Goal: Use online tool/utility: Utilize a website feature to perform a specific function

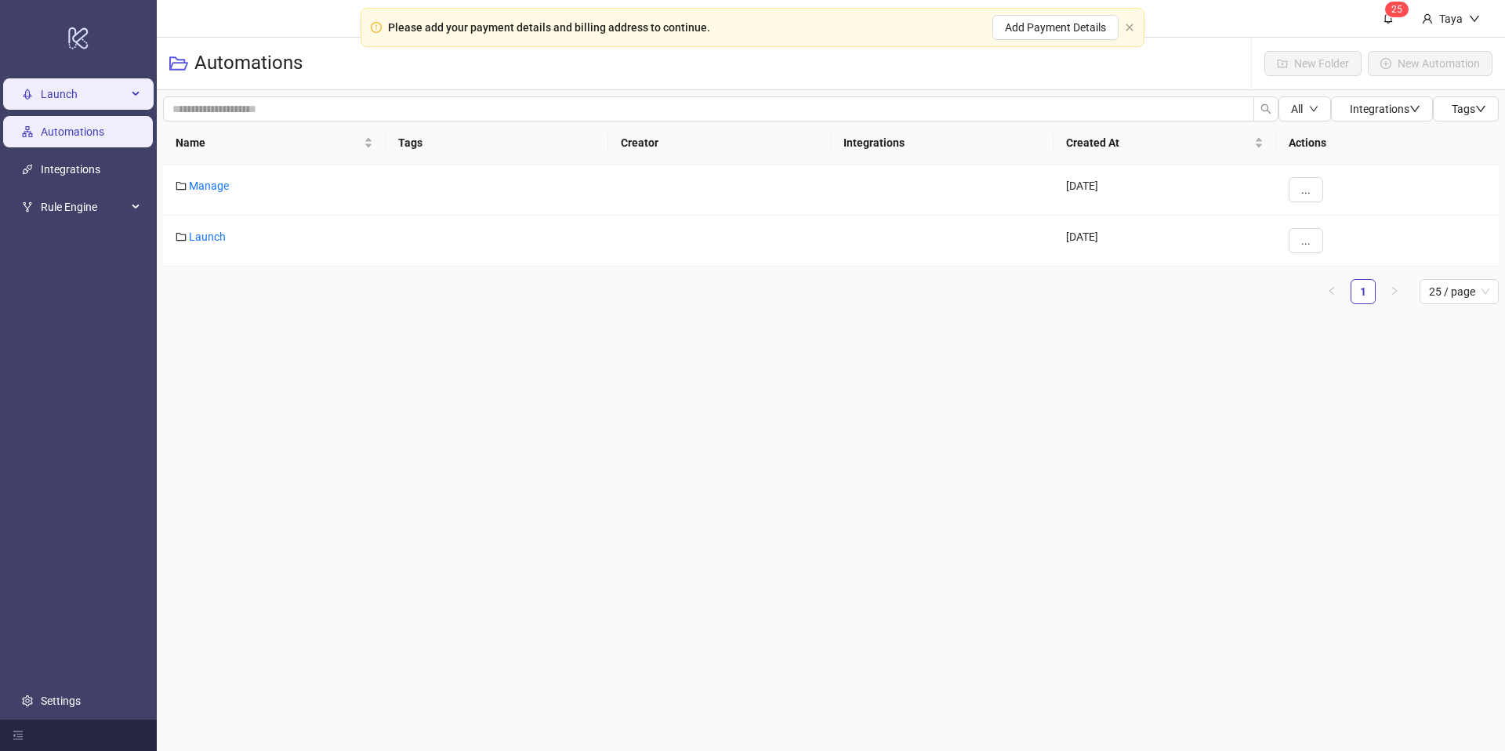
click at [81, 96] on span "Launch" at bounding box center [84, 93] width 86 height 31
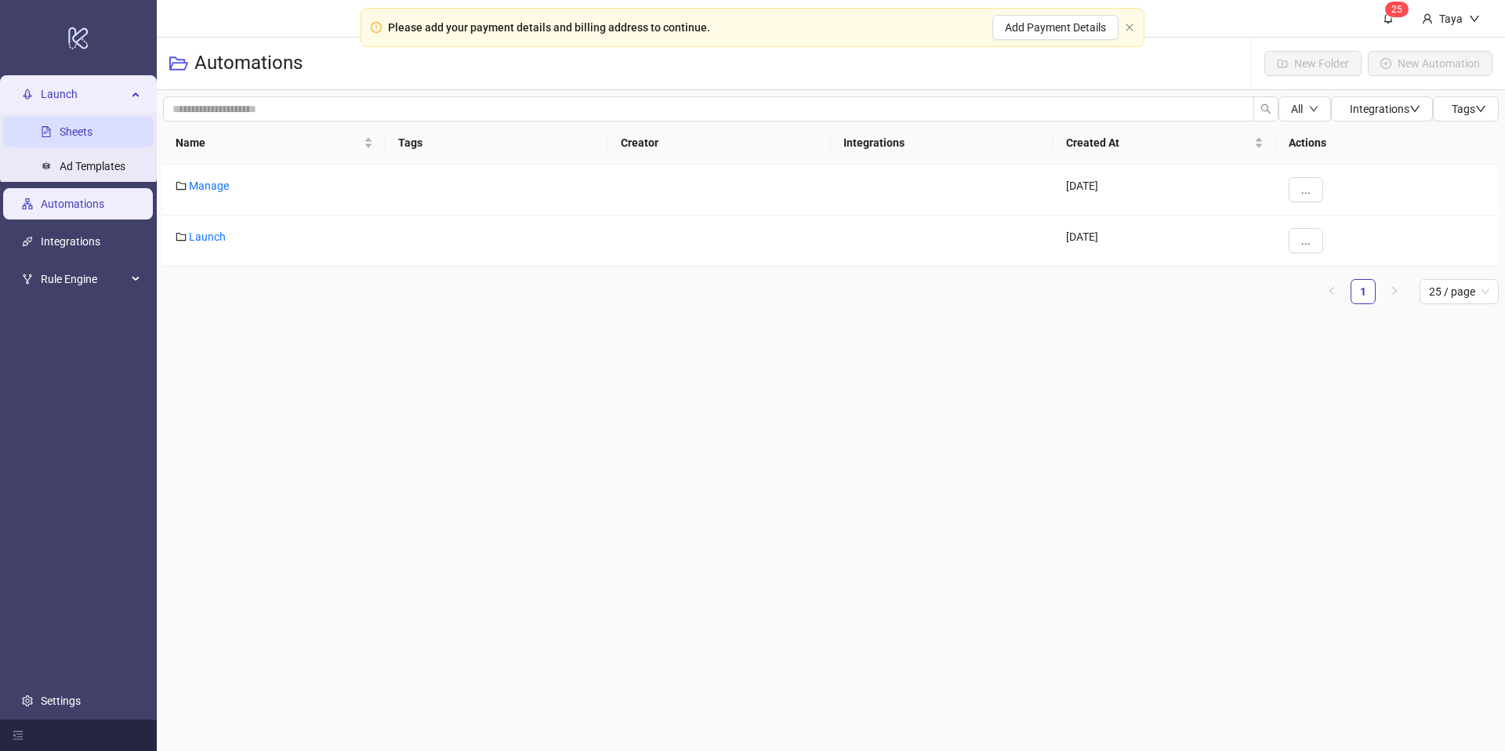
click at [62, 130] on link "Sheets" at bounding box center [76, 131] width 33 height 13
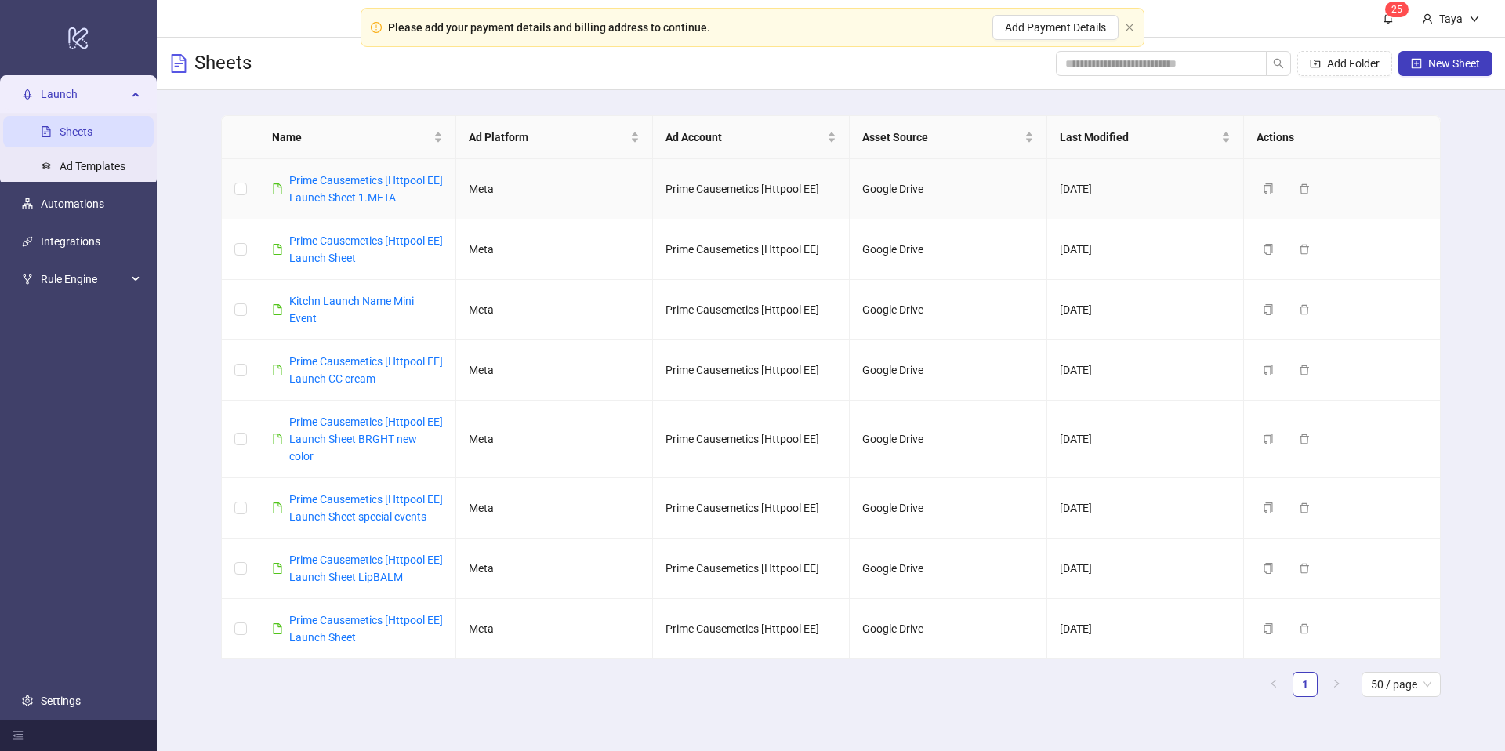
click at [328, 186] on link "Prime Causemetics [Httpool EE] Launch Sheet 1.META" at bounding box center [366, 189] width 154 height 30
click at [74, 207] on link "Automations" at bounding box center [72, 203] width 63 height 13
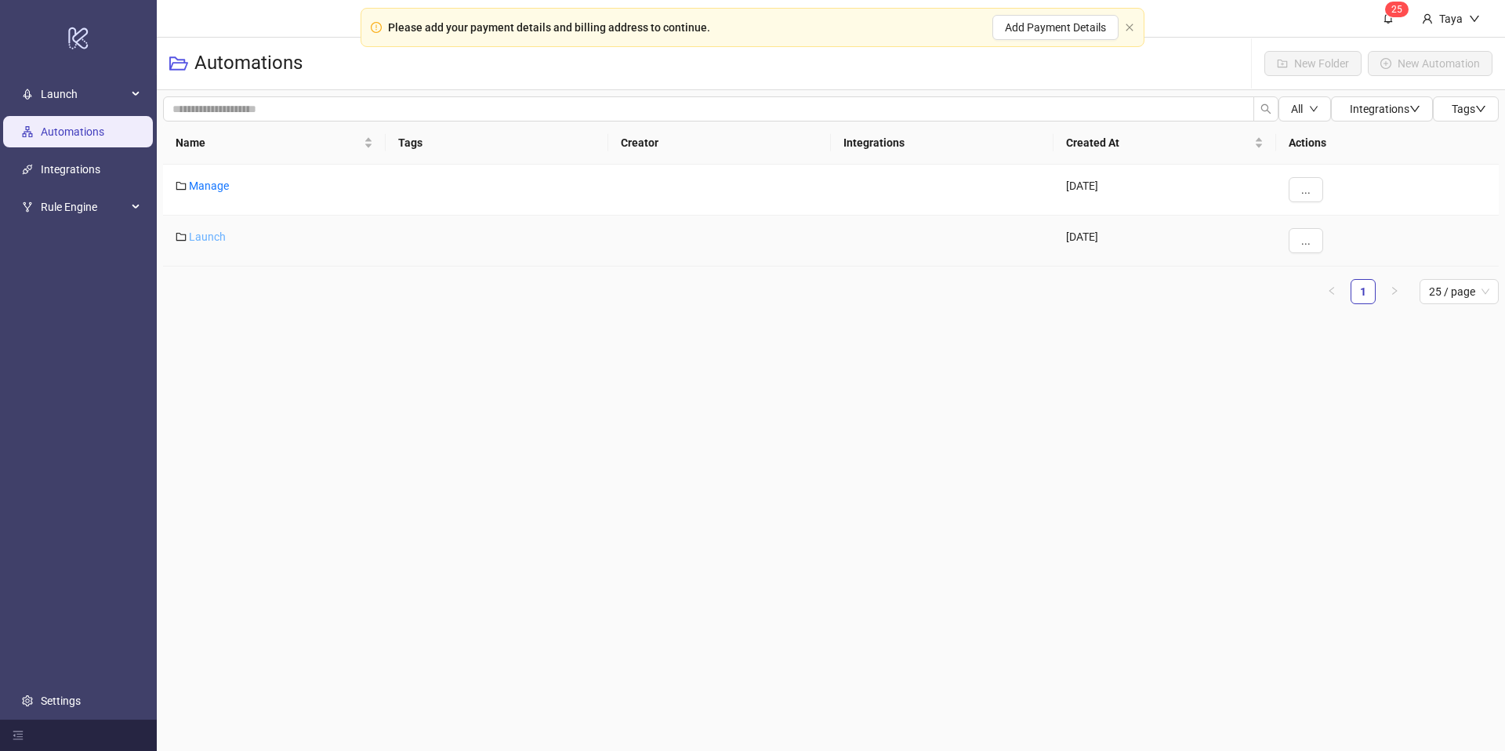
click at [202, 236] on link "Launch" at bounding box center [207, 236] width 37 height 13
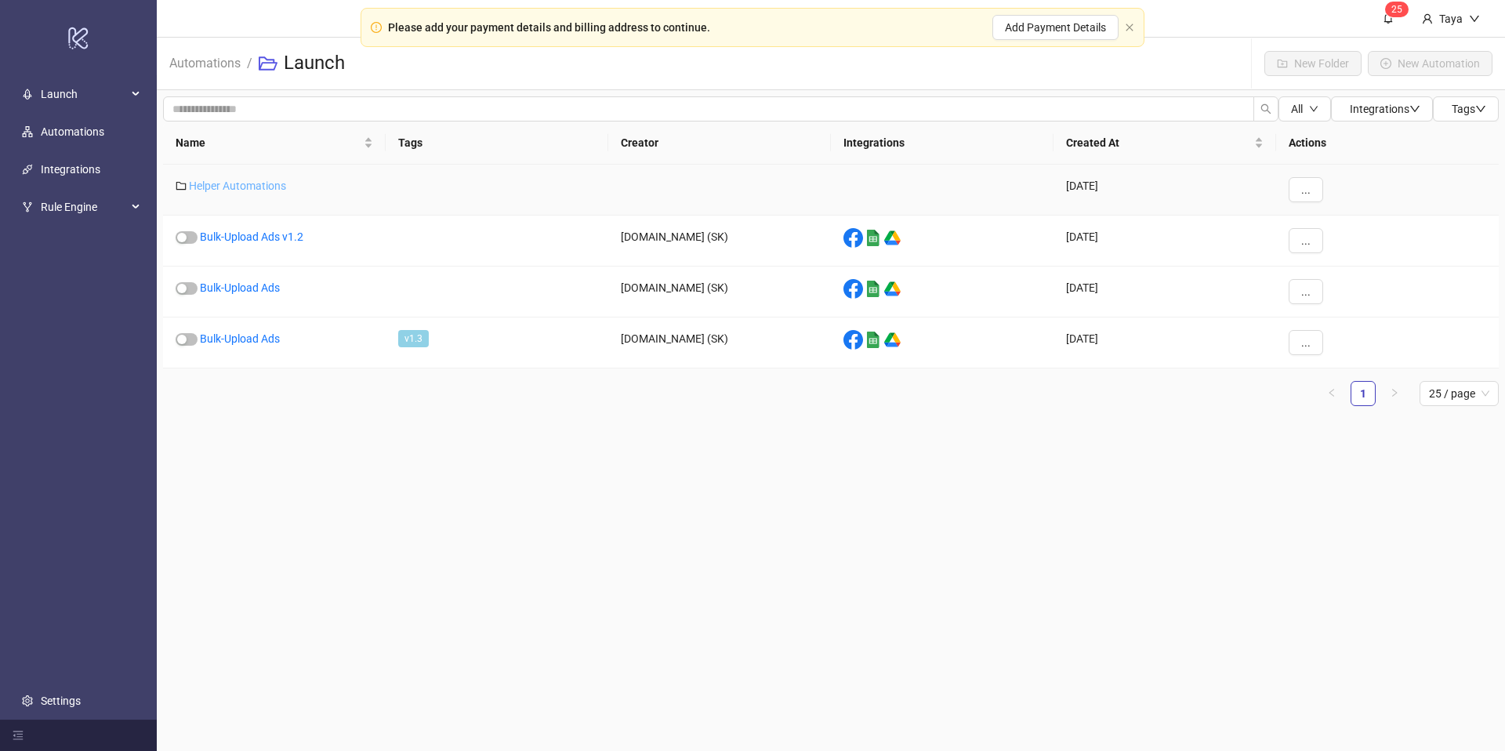
click at [258, 189] on link "Helper Automations" at bounding box center [237, 185] width 97 height 13
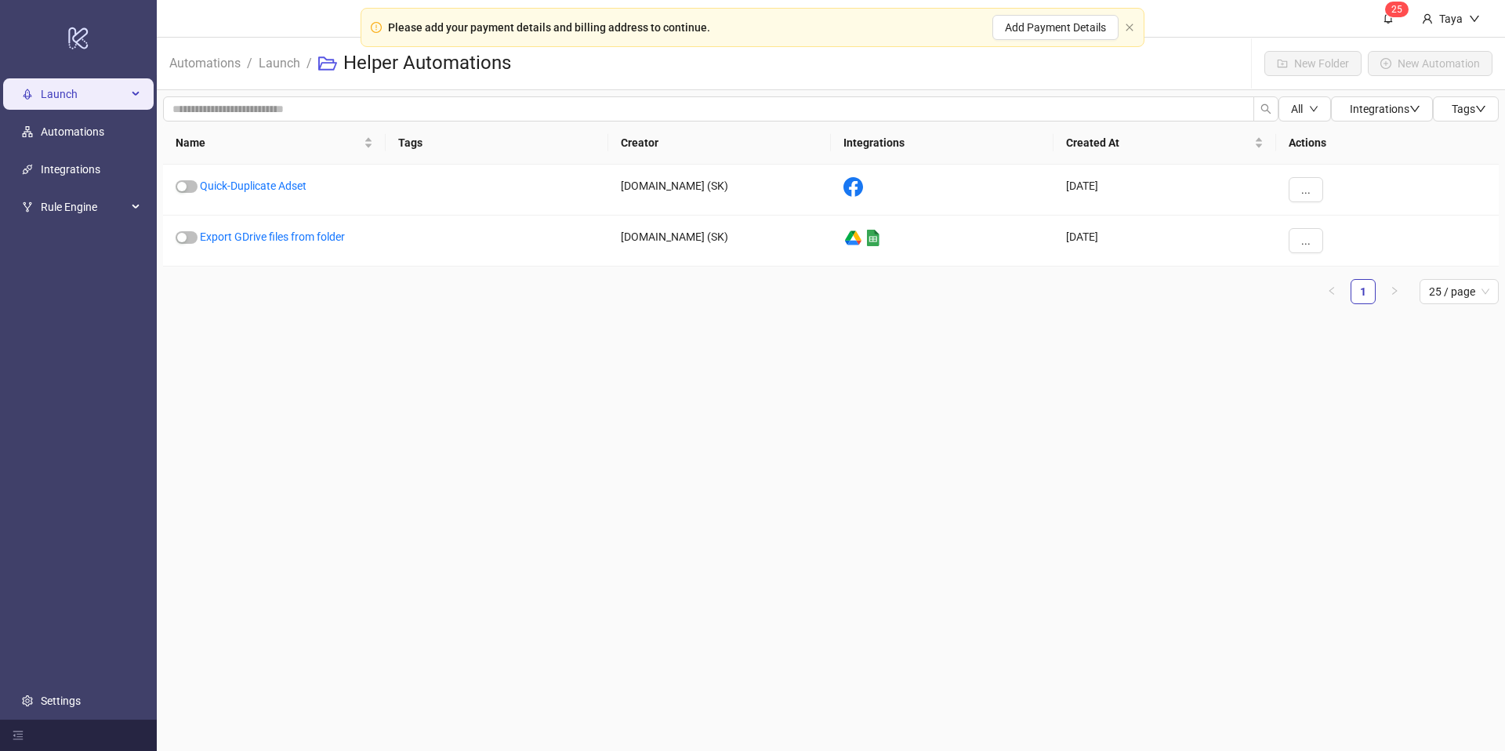
click at [55, 93] on span "Launch" at bounding box center [84, 93] width 86 height 31
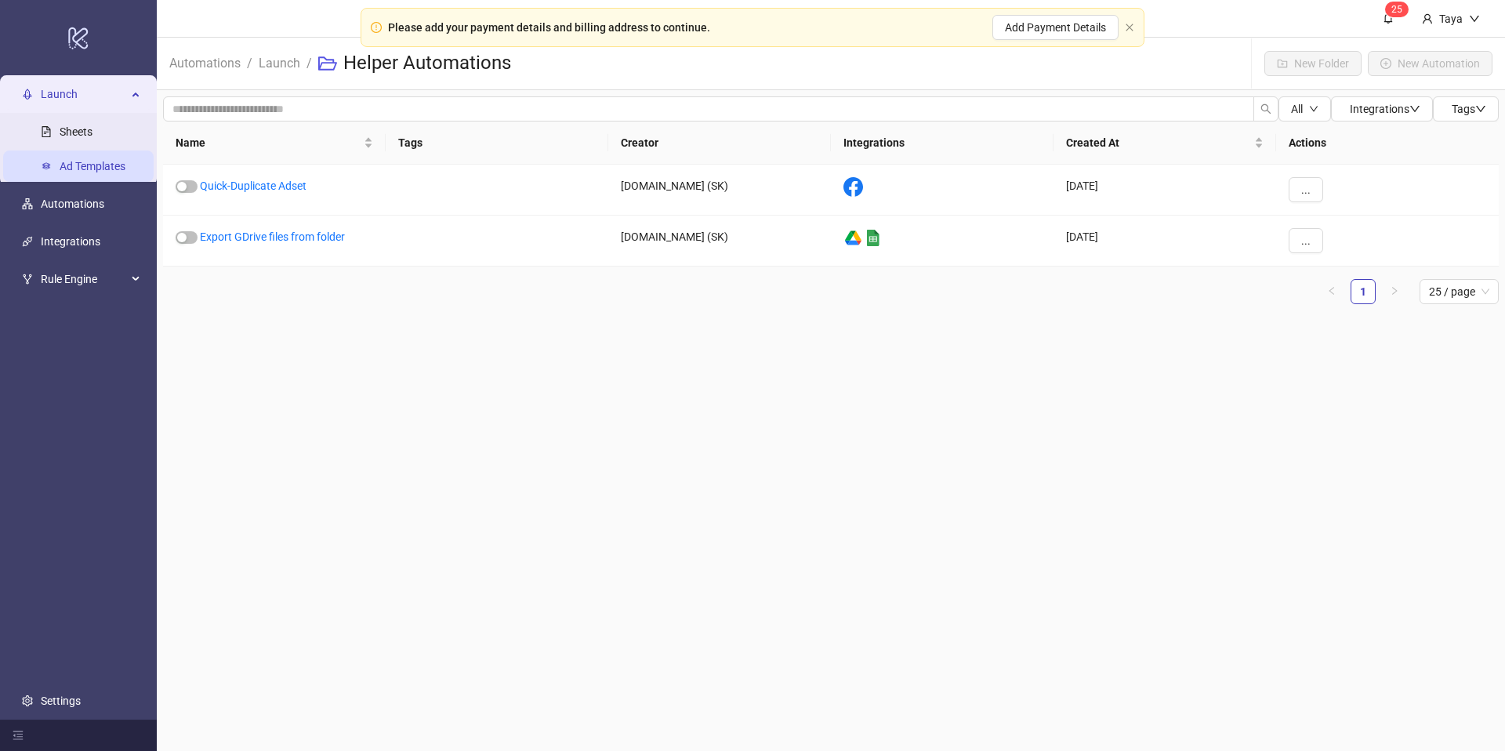
click at [100, 164] on link "Ad Templates" at bounding box center [93, 166] width 66 height 13
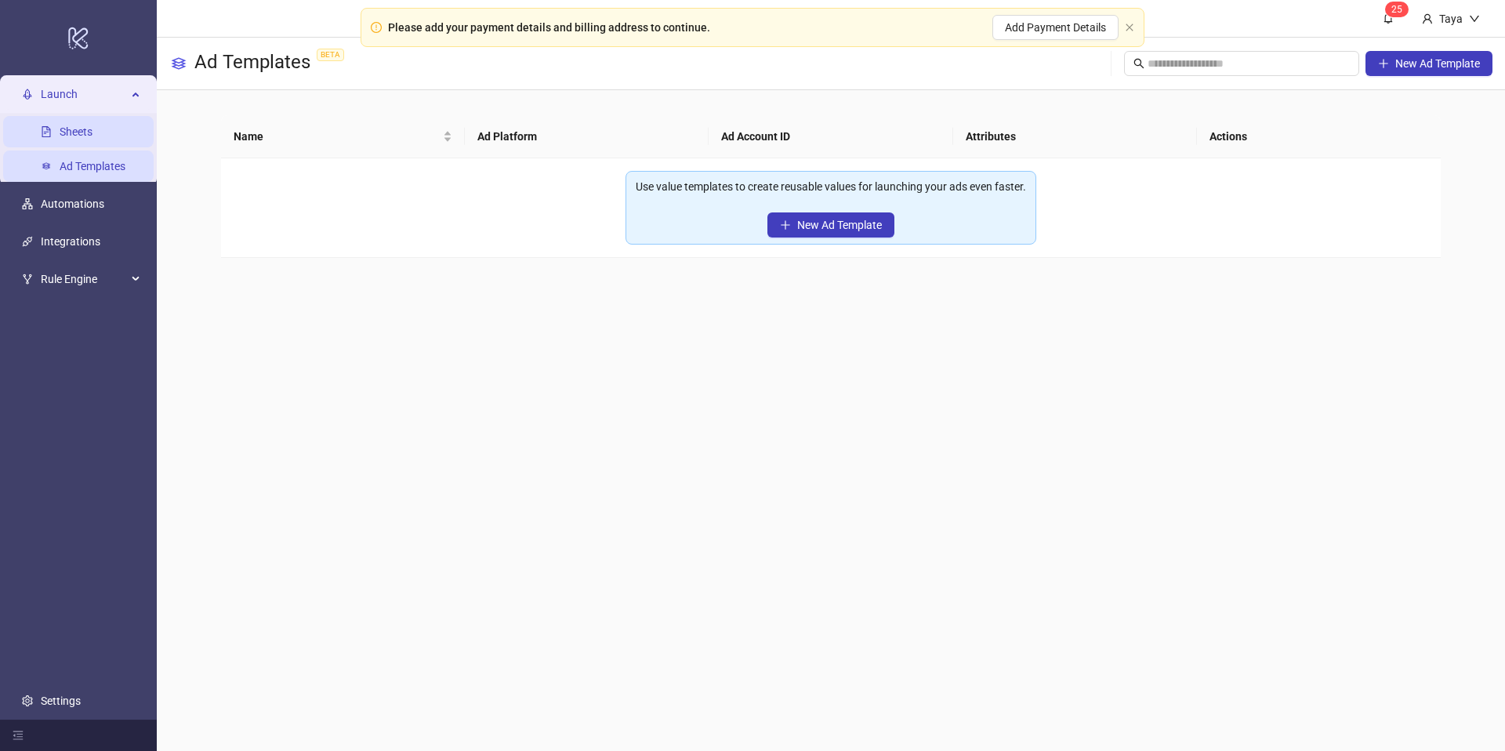
click at [88, 132] on link "Sheets" at bounding box center [76, 131] width 33 height 13
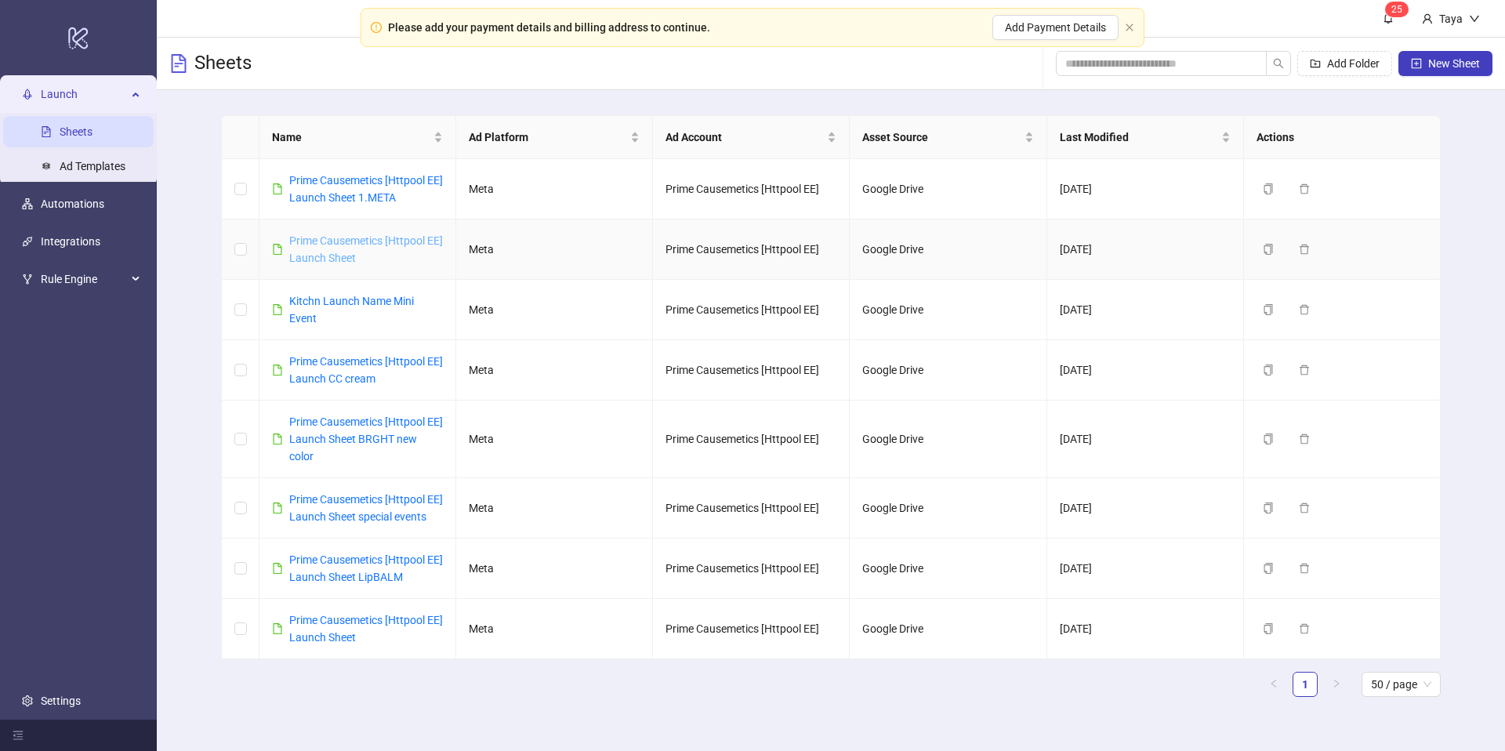
click at [342, 252] on link "Prime Causemetics [Httpool EE] Launch Sheet" at bounding box center [366, 249] width 154 height 30
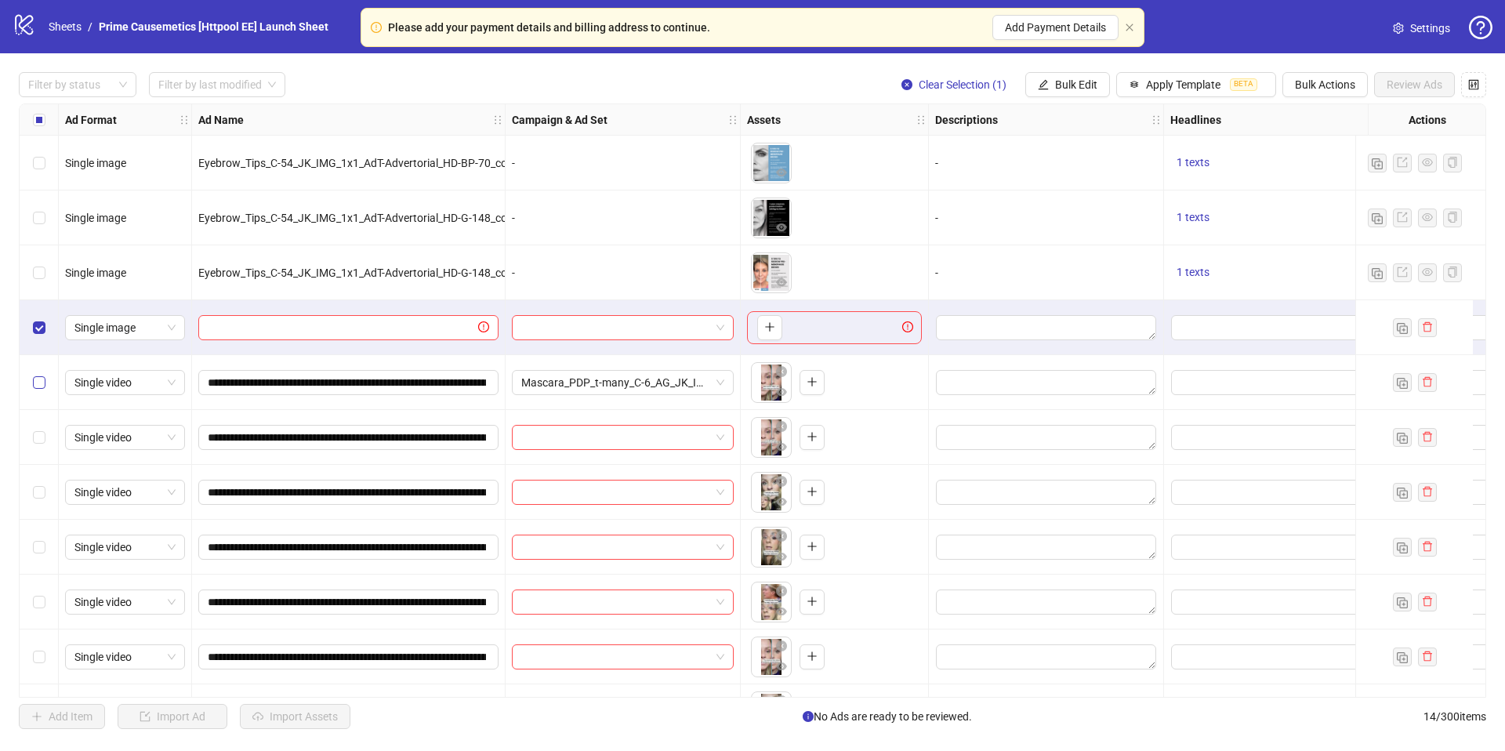
click at [38, 389] on label "Select row 5" at bounding box center [39, 382] width 13 height 17
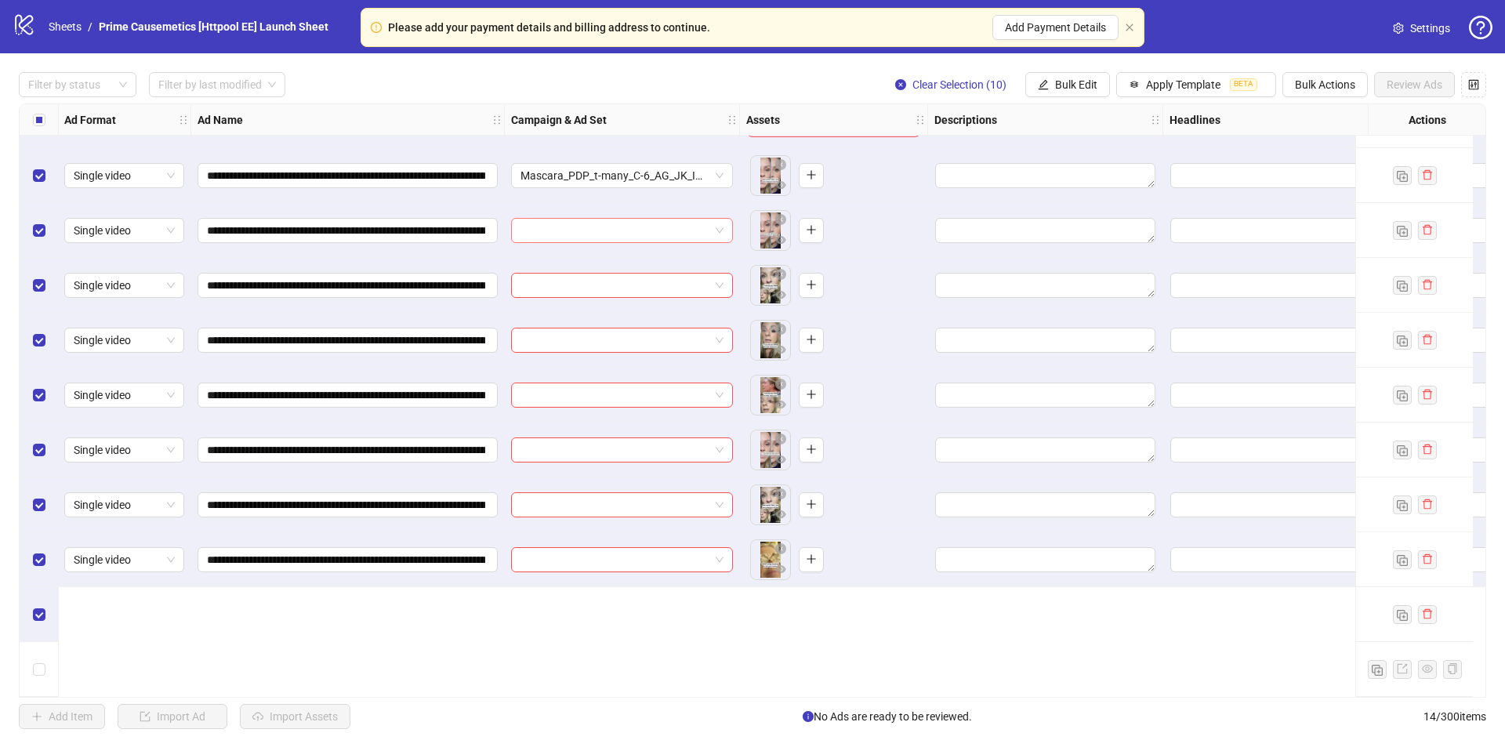
scroll to position [0, 1]
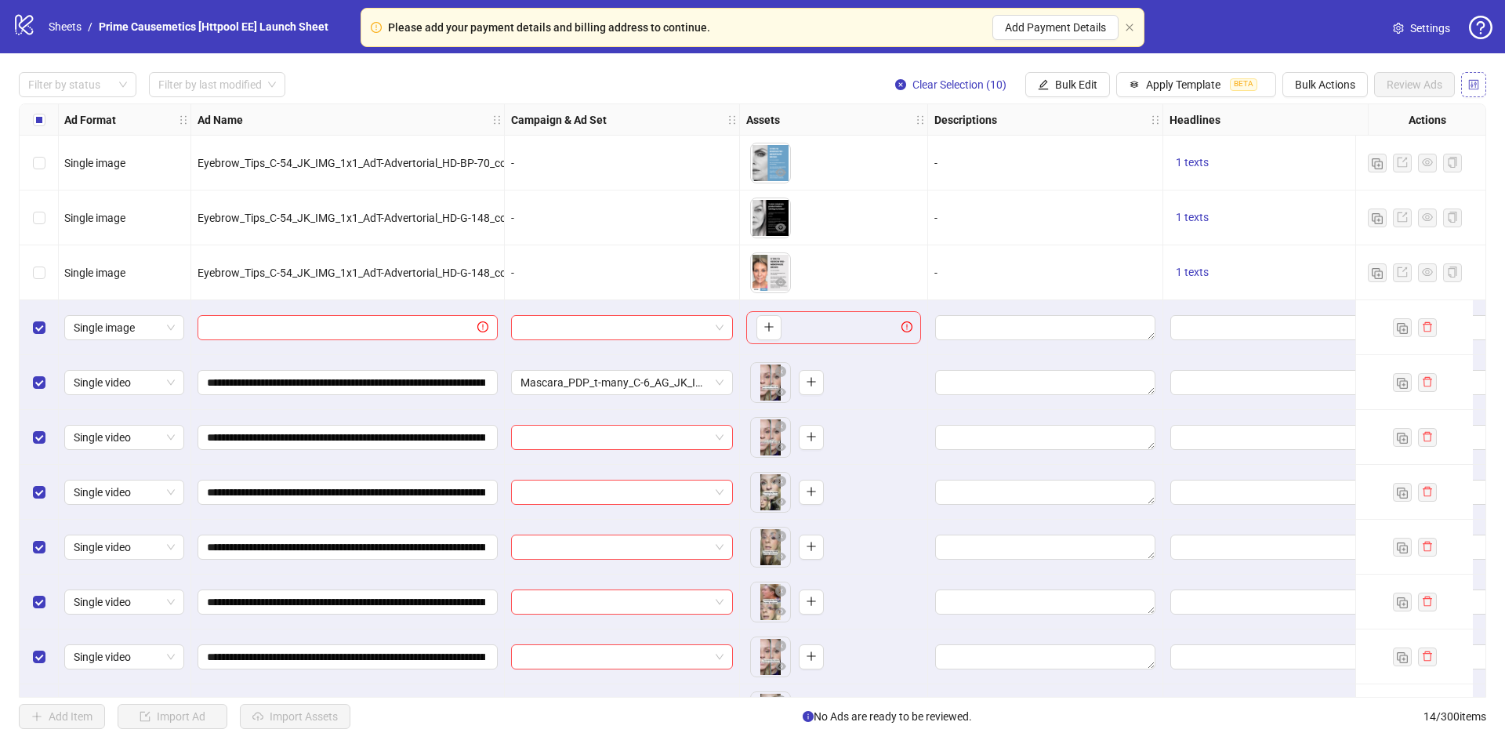
click at [1472, 86] on icon "control" at bounding box center [1474, 84] width 10 height 10
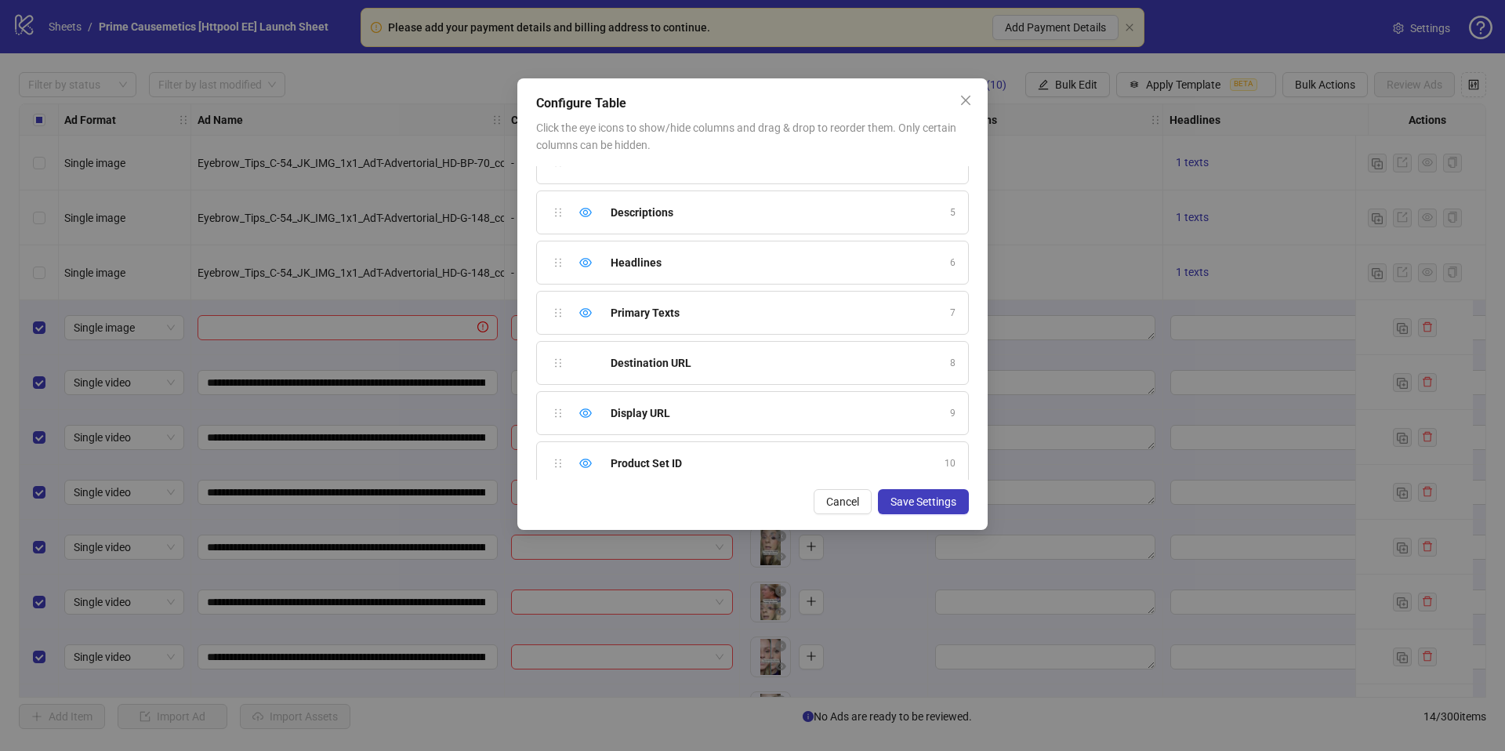
scroll to position [238, 0]
click at [915, 68] on div "Configure Table Click the eye icons to show/hide columns and drag & drop to reo…" at bounding box center [752, 375] width 1505 height 751
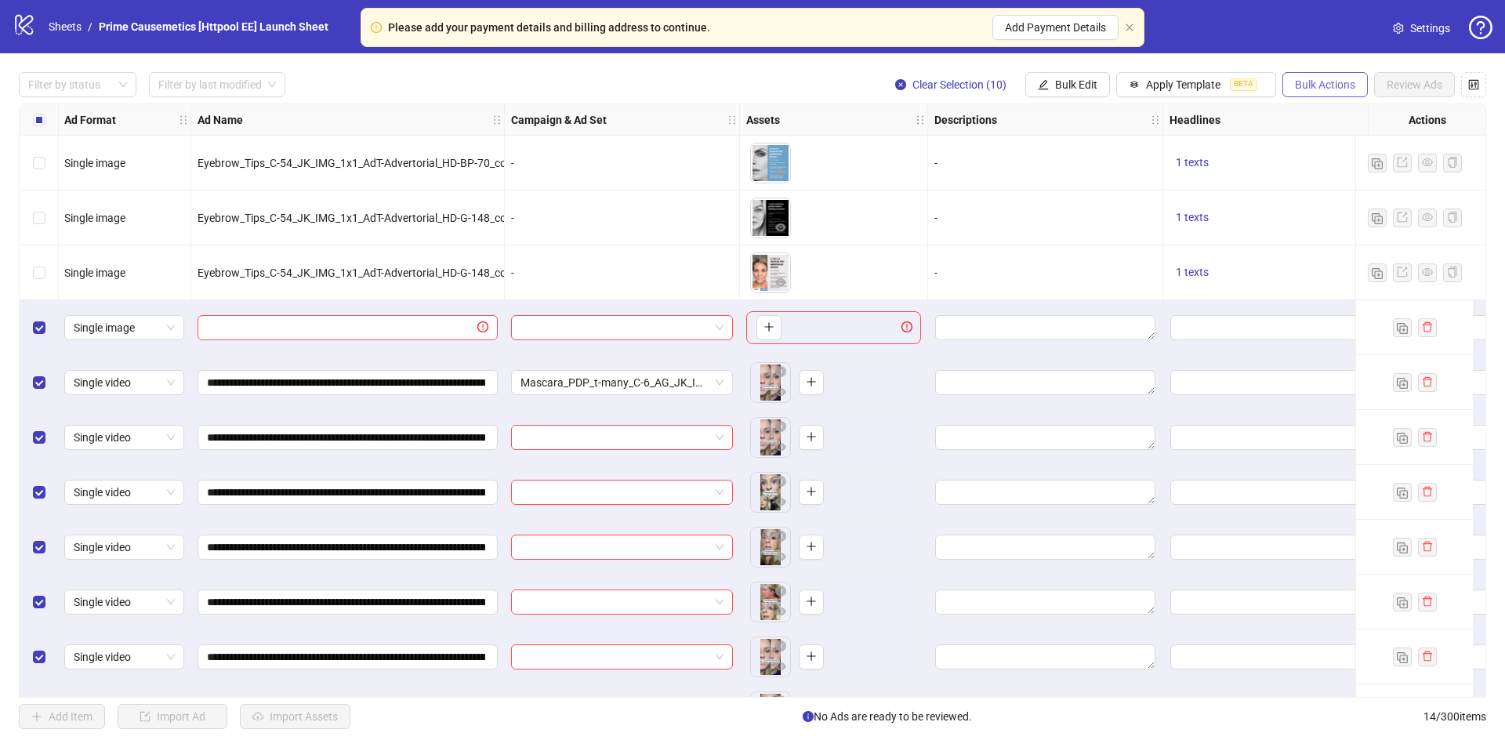
click at [1332, 89] on span "Bulk Actions" at bounding box center [1325, 84] width 60 height 13
drag, startPoint x: 476, startPoint y: 85, endPoint x: 1135, endPoint y: 88, distance: 659.0
click at [496, 81] on div "Filter by status Filter by last modified Clear Selection (10) Bulk Edit Apply T…" at bounding box center [752, 84] width 1467 height 25
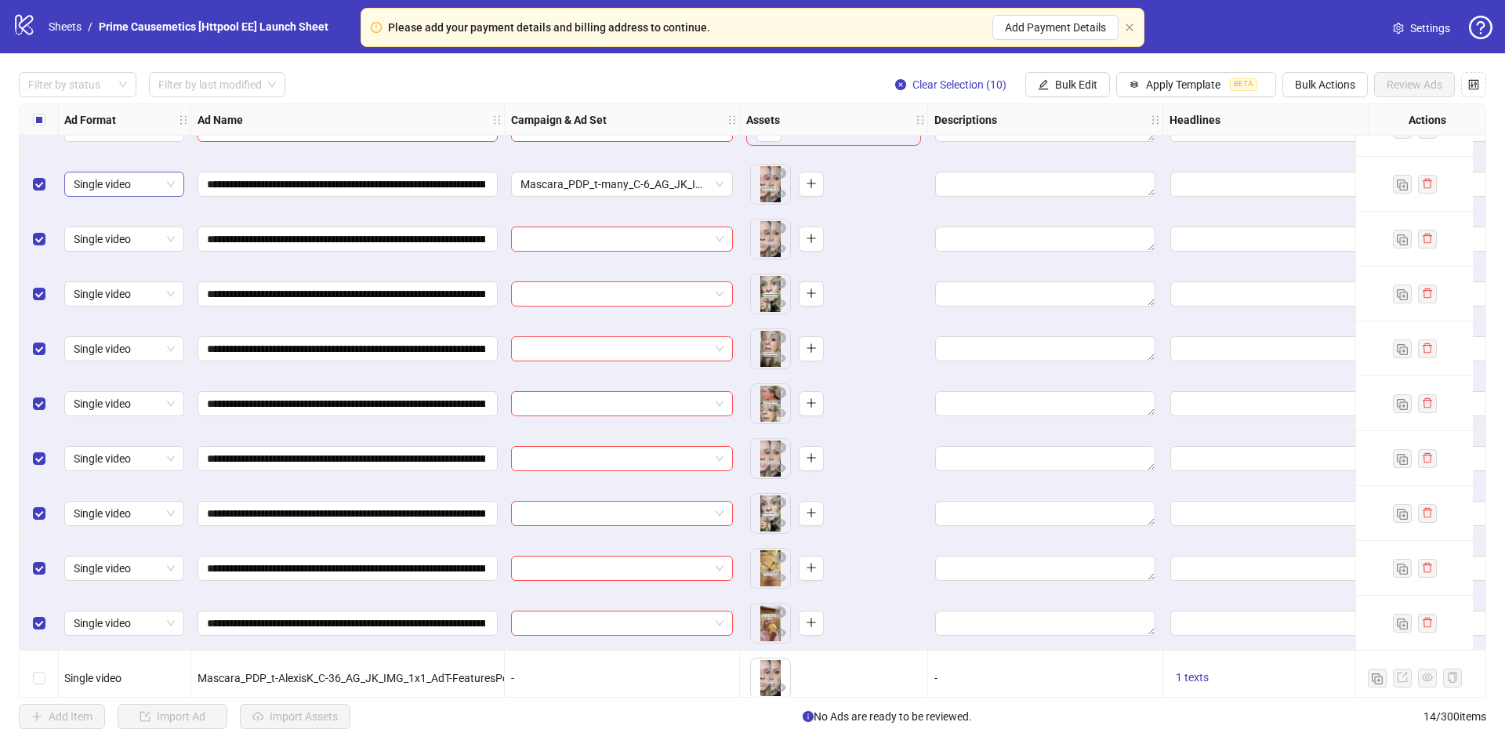
scroll to position [0, 1]
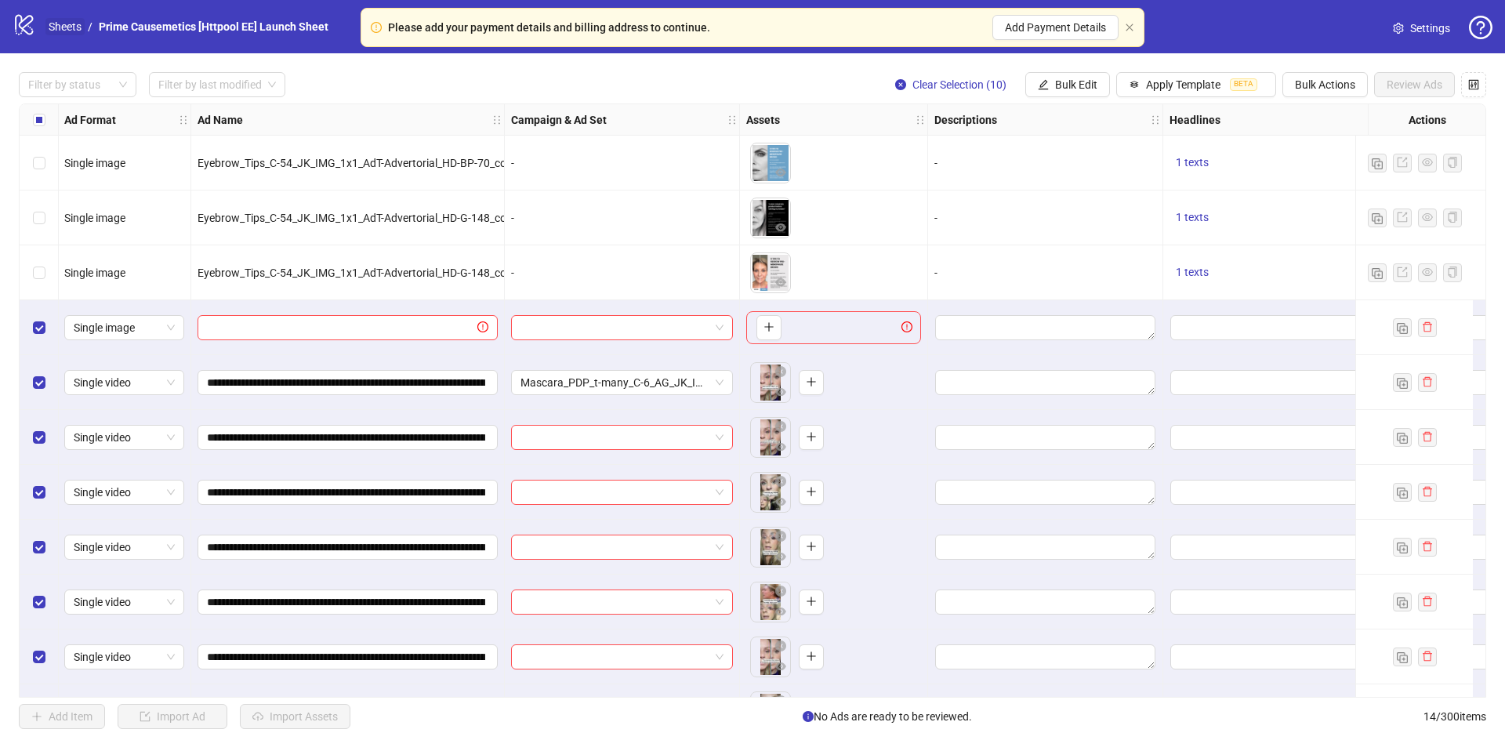
click at [63, 29] on link "Sheets" at bounding box center [64, 26] width 39 height 17
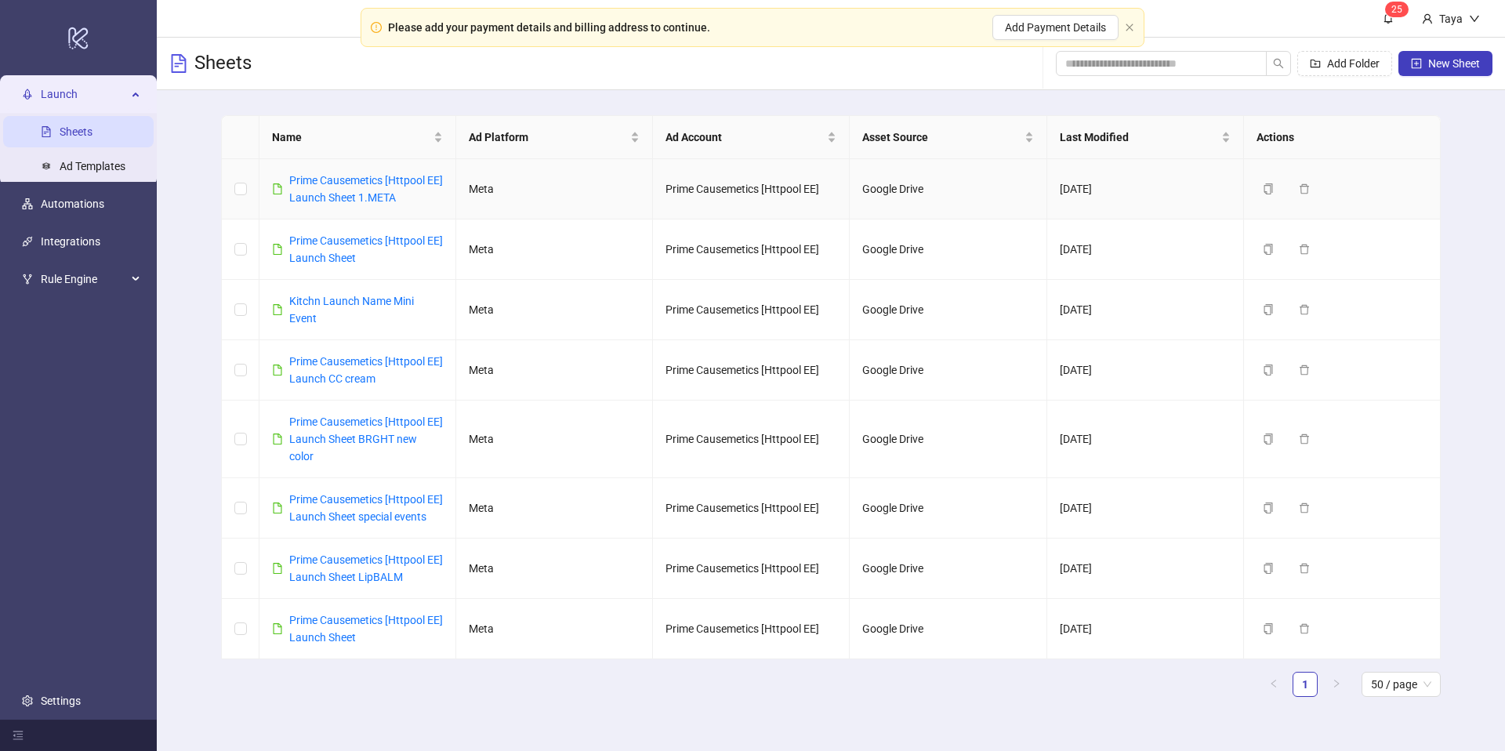
click at [894, 194] on td "Google Drive" at bounding box center [947, 189] width 197 height 60
click at [347, 259] on link "Prime Causemetics [Httpool EE] Launch Sheet" at bounding box center [366, 249] width 154 height 30
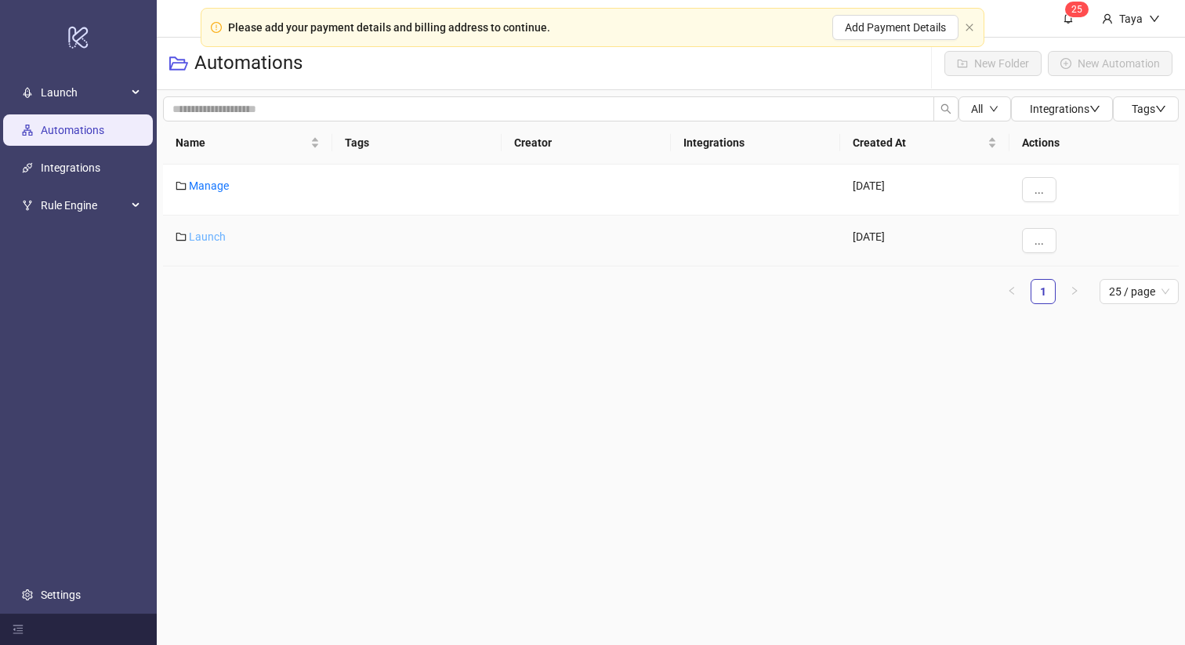
click at [211, 240] on link "Launch" at bounding box center [207, 236] width 37 height 13
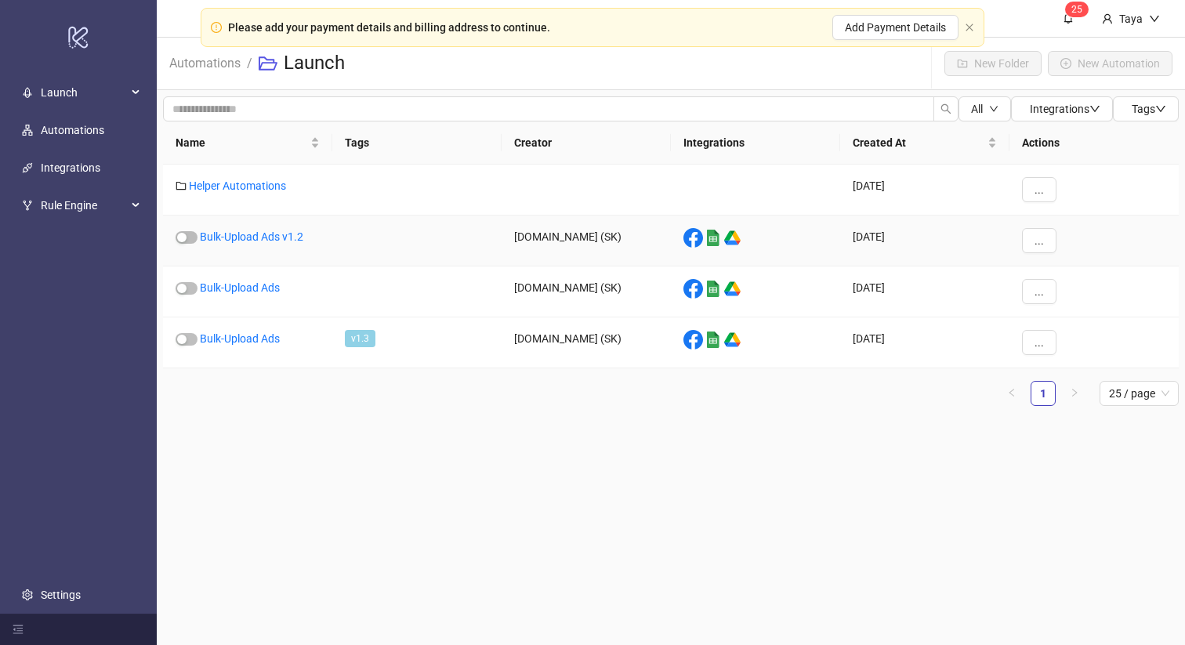
click at [277, 243] on div "Bulk-Upload Ads v1.2" at bounding box center [247, 240] width 169 height 51
click at [282, 234] on link "Bulk-Upload Ads v1.2" at bounding box center [251, 236] width 103 height 13
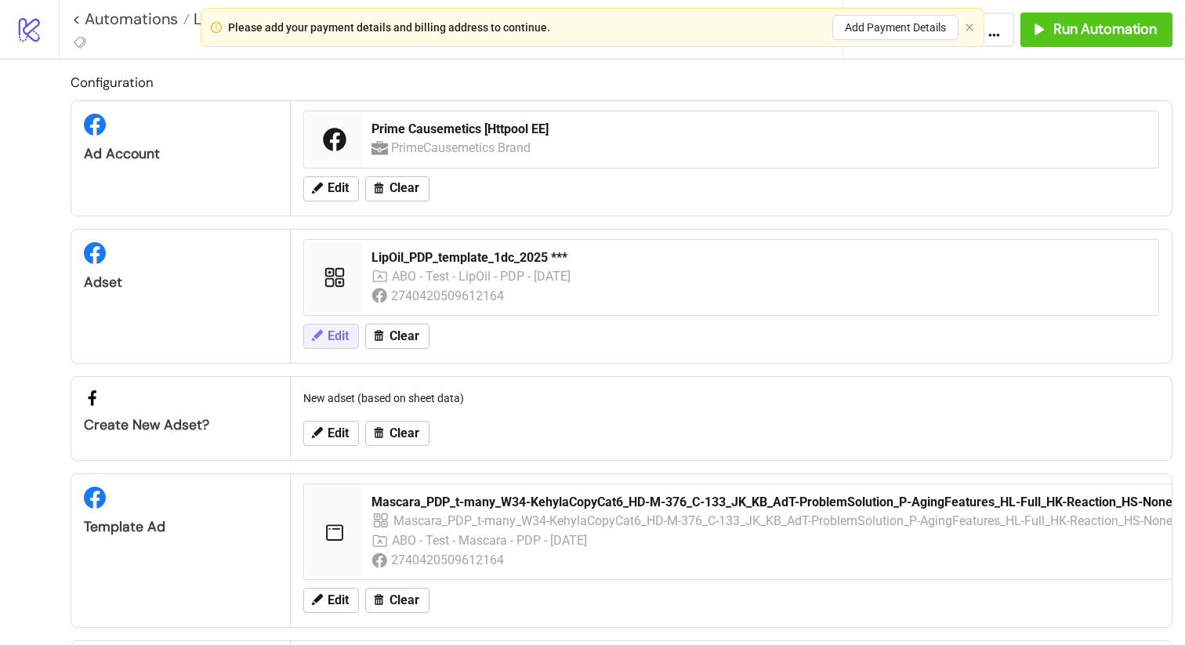
click at [333, 339] on span "Edit" at bounding box center [338, 336] width 21 height 14
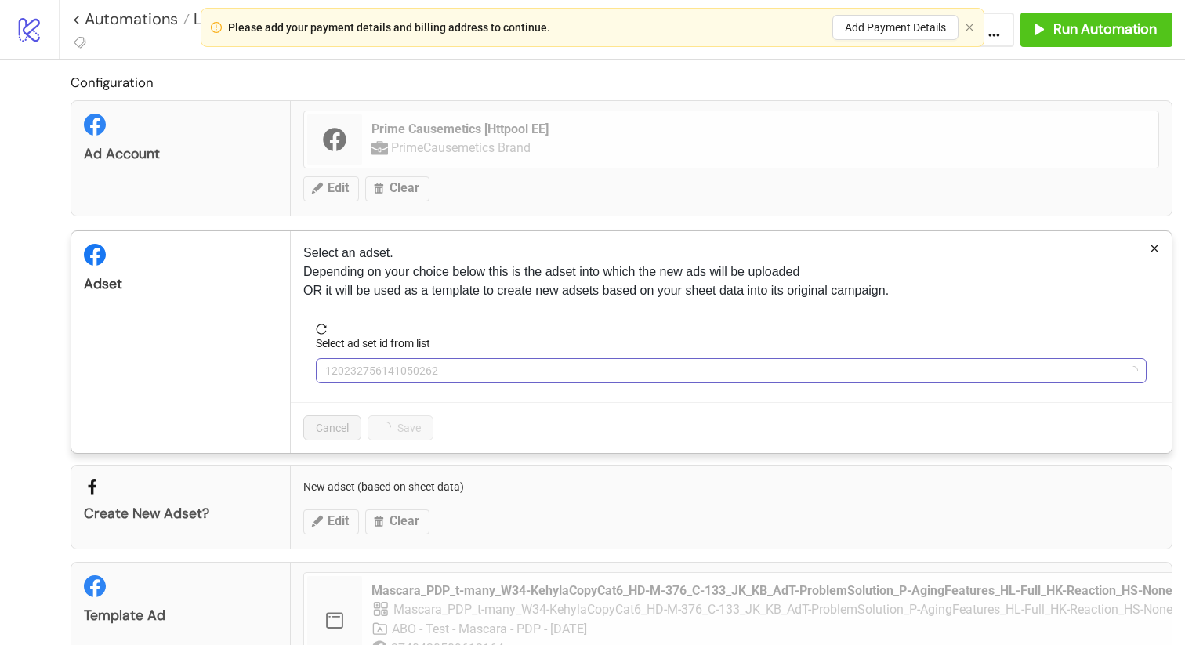
click at [473, 372] on span "120232756141050262" at bounding box center [731, 371] width 812 height 24
click at [499, 376] on span "LipOil_PDP_template_1dc_2025 ***" at bounding box center [731, 371] width 812 height 24
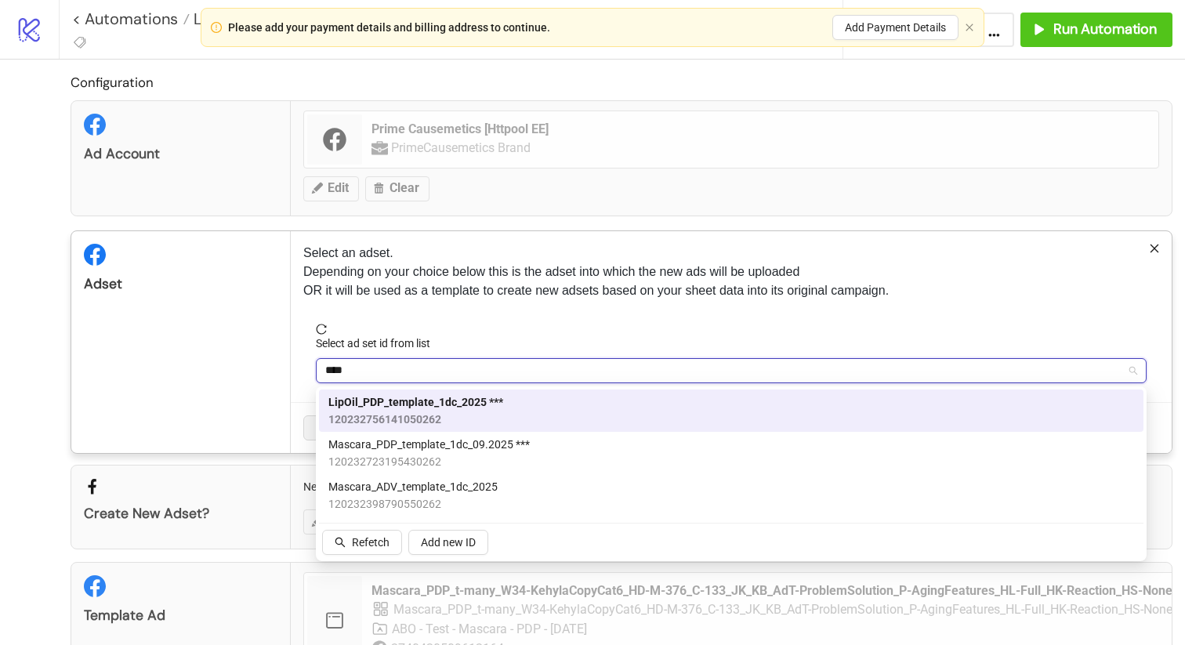
type input "*****"
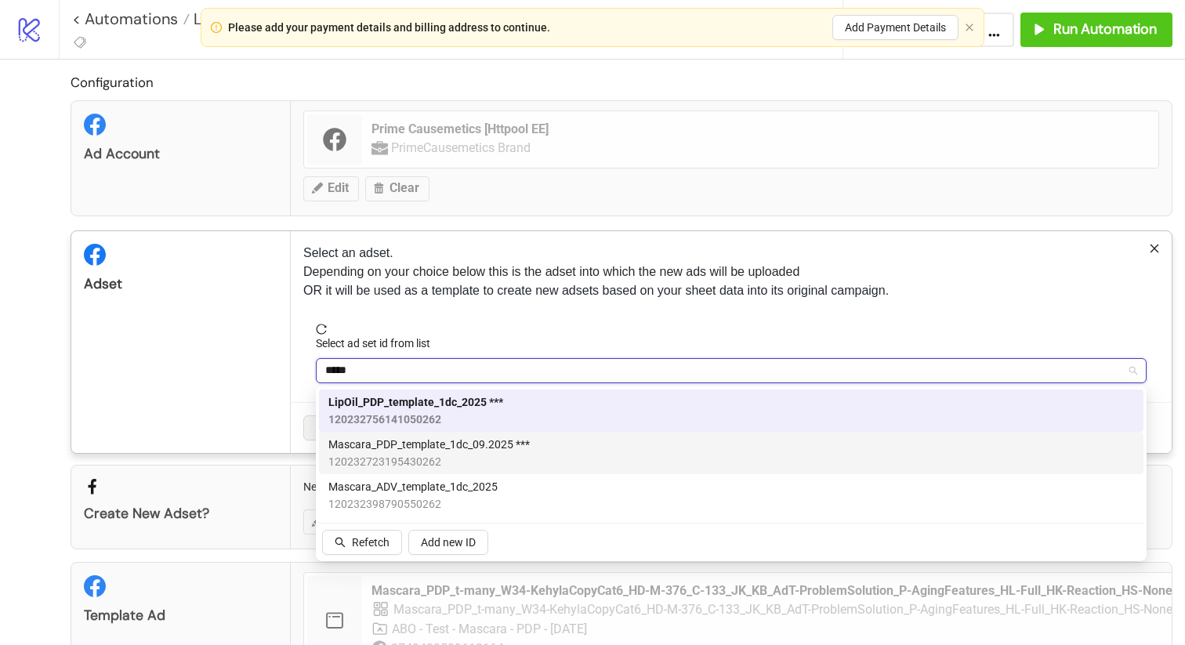
click at [528, 456] on span "120232723195430262" at bounding box center [428, 461] width 201 height 17
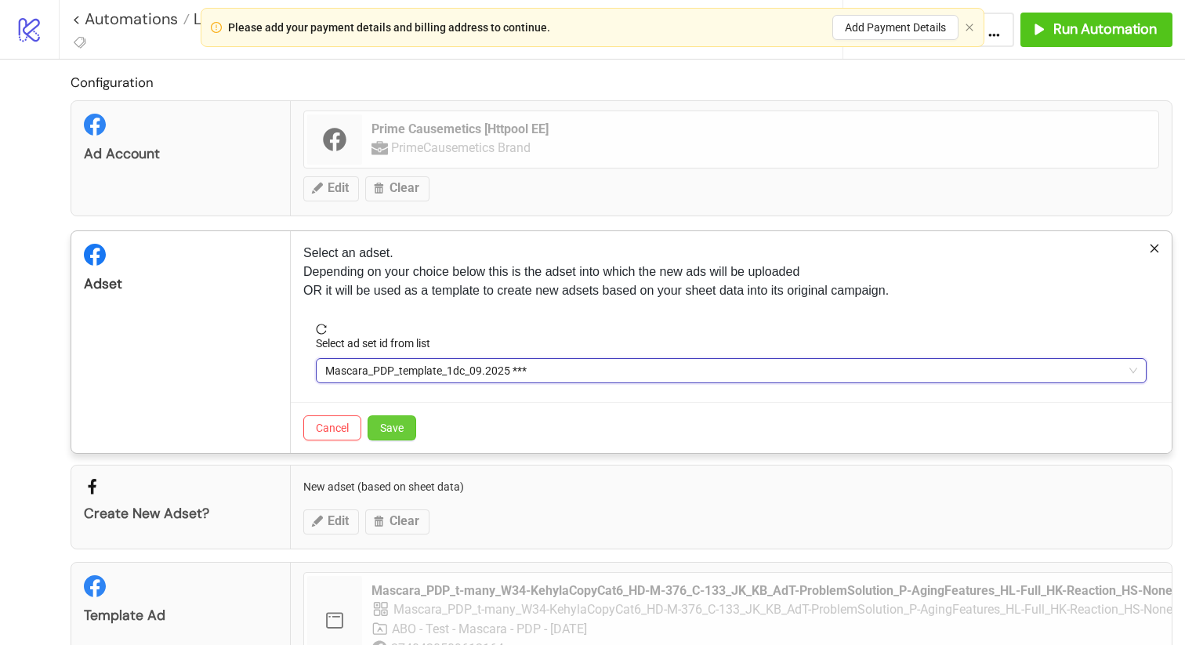
click at [403, 435] on button "Save" at bounding box center [392, 427] width 49 height 25
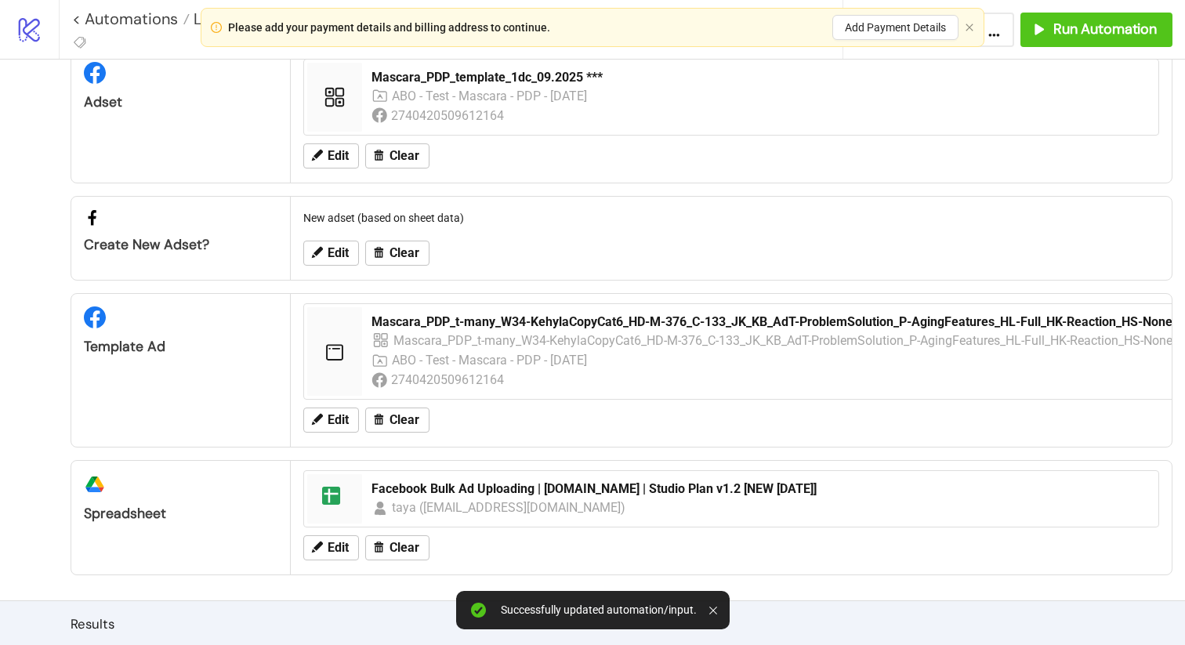
scroll to position [281, 0]
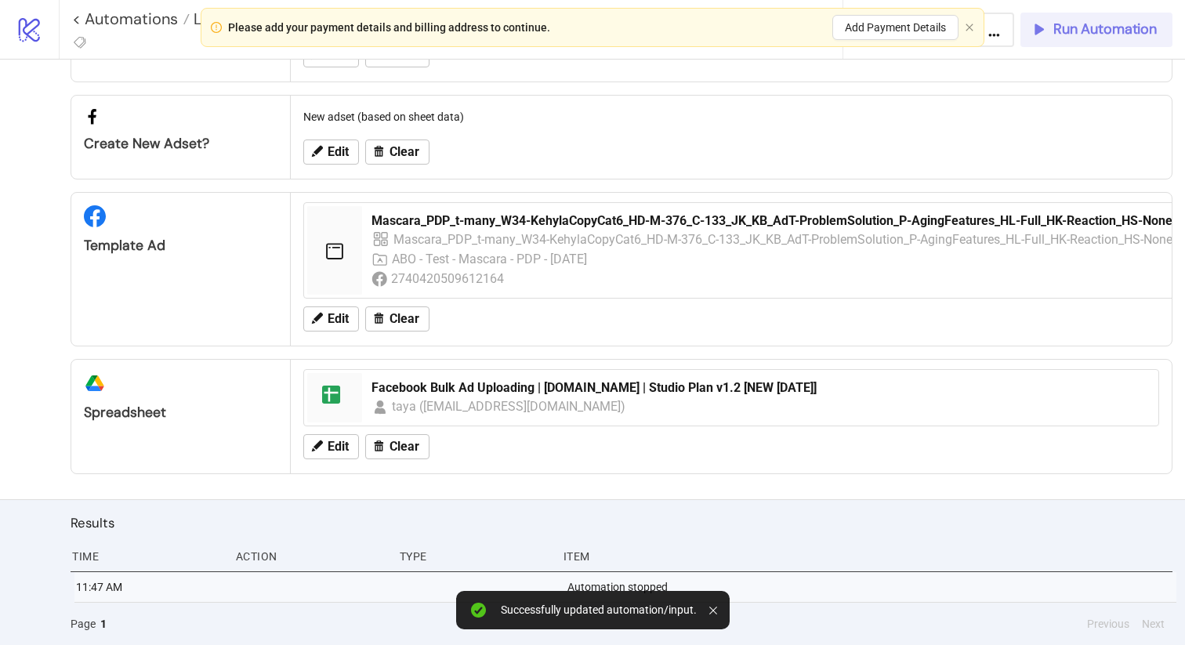
click at [1067, 31] on span "Run Automation" at bounding box center [1104, 29] width 103 height 18
